Goal: Task Accomplishment & Management: Complete application form

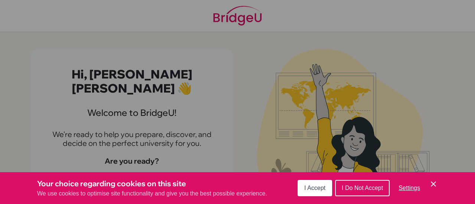
scroll to position [9, 0]
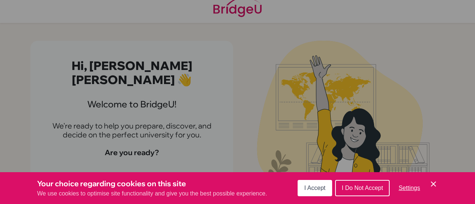
click at [322, 178] on div "Your choice regarding cookies on this site We use cookies to optimise site func…" at bounding box center [237, 189] width 475 height 32
click at [320, 188] on span "I Accept" at bounding box center [314, 188] width 21 height 6
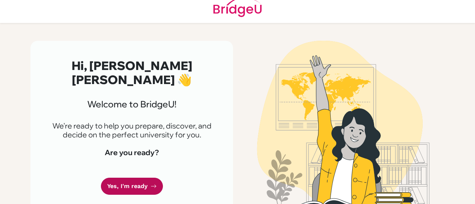
click at [105, 178] on link "Yes, I'm ready" at bounding box center [132, 186] width 62 height 17
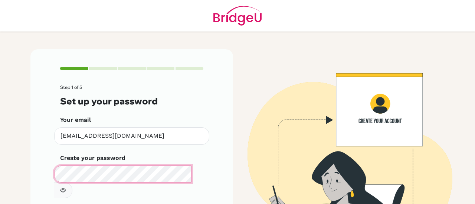
scroll to position [20, 0]
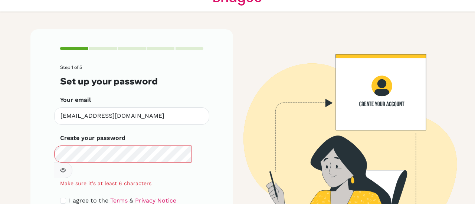
click at [72, 163] on button "button" at bounding box center [63, 171] width 19 height 16
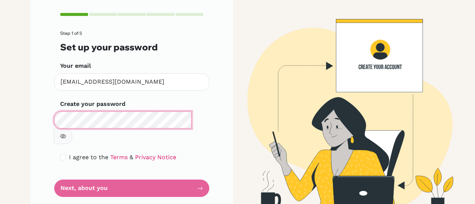
scroll to position [55, 0]
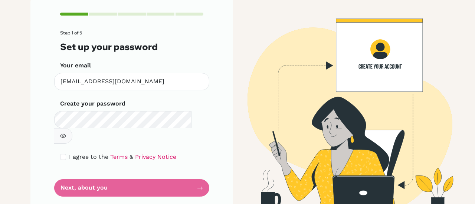
click at [157, 174] on form "Step 1 of 5 Set up your password Your email msibal@mischool.edu.ph Invalid emai…" at bounding box center [131, 113] width 143 height 167
click at [65, 153] on div "I agree to the Terms & Privacy Notice" at bounding box center [131, 157] width 143 height 9
click at [60, 154] on input "checkbox" at bounding box center [63, 157] width 6 height 6
checkbox input "true"
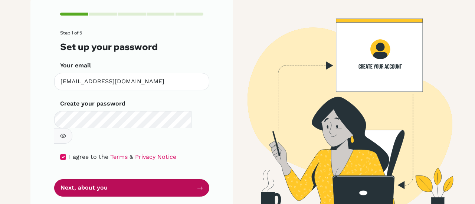
click at [80, 180] on button "Next, about you" at bounding box center [131, 188] width 155 height 17
